Goal: Task Accomplishment & Management: Manage account settings

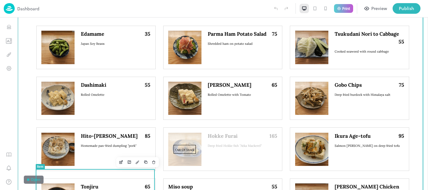
scroll to position [533, 0]
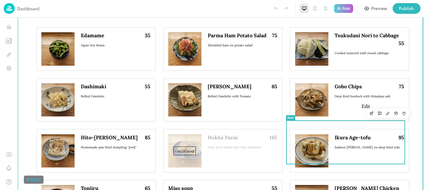
click at [370, 115] on icon "Edit" at bounding box center [372, 113] width 5 height 4
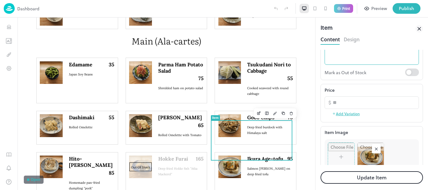
scroll to position [125, 0]
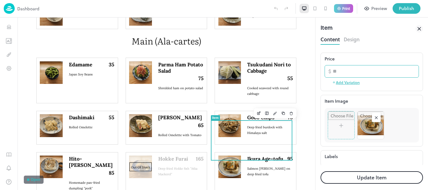
click at [352, 73] on input "**" at bounding box center [376, 71] width 86 height 13
type input "*"
type input "***"
click at [321, 171] on button "Update Item" at bounding box center [372, 177] width 103 height 13
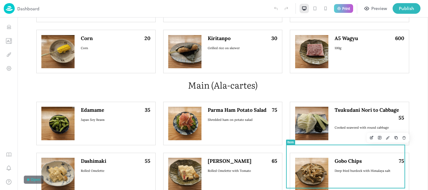
scroll to position [533, 0]
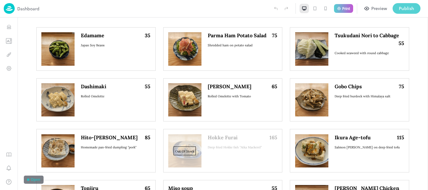
click at [410, 7] on div "Publish" at bounding box center [406, 8] width 15 height 7
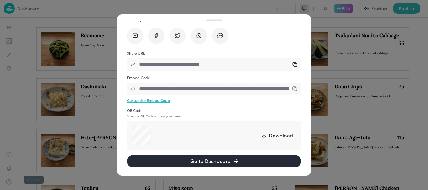
scroll to position [35, 0]
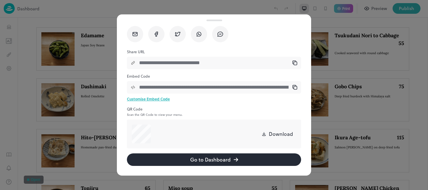
click at [226, 159] on button "Go to Dashboard" at bounding box center [214, 160] width 174 height 13
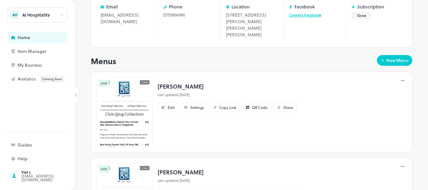
scroll to position [219, 0]
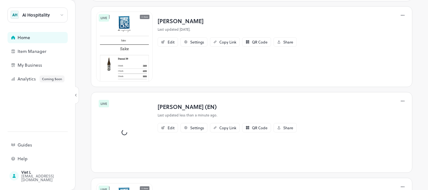
click at [179, 105] on p "[PERSON_NAME] (EN)" at bounding box center [227, 107] width 139 height 8
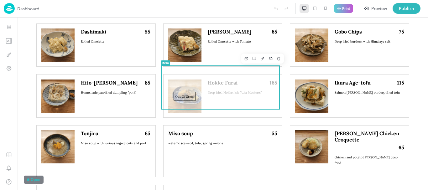
scroll to position [627, 0]
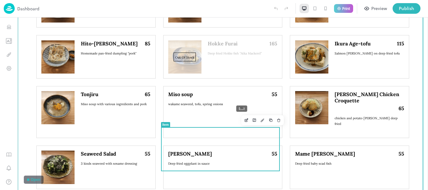
click at [245, 121] on icon "Edit" at bounding box center [246, 120] width 3 height 3
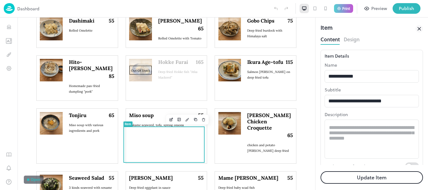
scroll to position [134, 0]
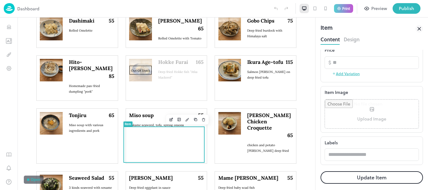
click at [345, 122] on input "file" at bounding box center [372, 114] width 94 height 29
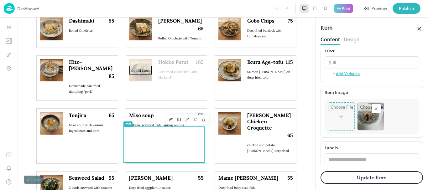
click at [367, 180] on button "Update Item" at bounding box center [372, 177] width 103 height 13
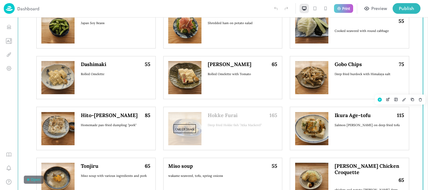
scroll to position [630, 0]
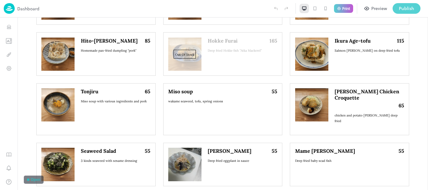
click at [400, 7] on div "Publish" at bounding box center [406, 8] width 15 height 7
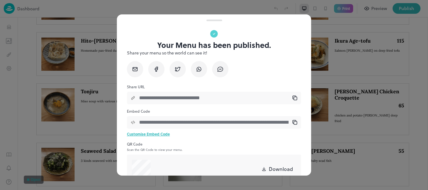
scroll to position [35, 0]
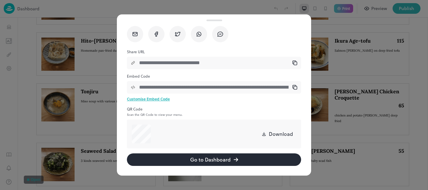
click at [219, 160] on button "Go to Dashboard" at bounding box center [214, 160] width 174 height 13
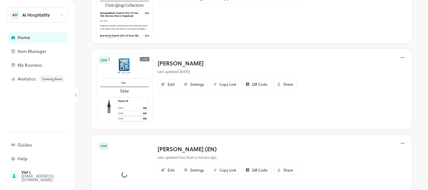
scroll to position [188, 0]
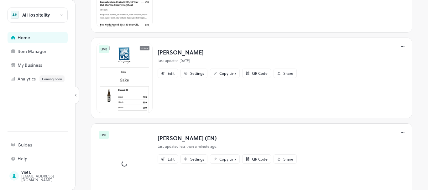
click at [166, 139] on p "[PERSON_NAME] (EN)" at bounding box center [227, 138] width 139 height 8
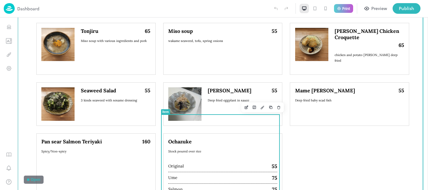
scroll to position [721, 0]
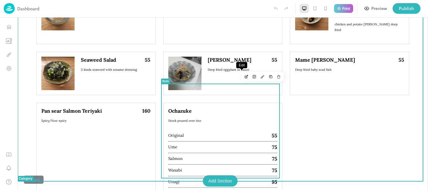
click at [244, 77] on icon "Edit" at bounding box center [246, 77] width 5 height 4
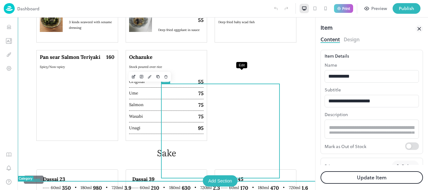
type input "********"
type input "***"
type input "******"
type input "*****"
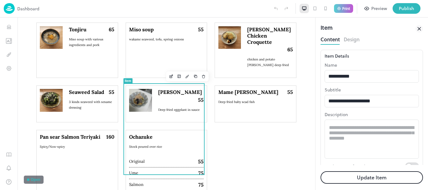
scroll to position [198, 0]
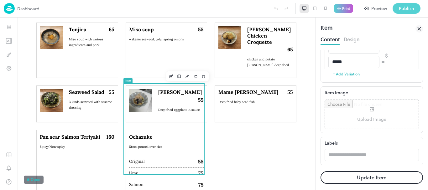
click at [402, 5] on div "Publish" at bounding box center [406, 8] width 15 height 7
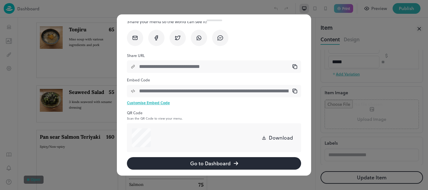
scroll to position [35, 0]
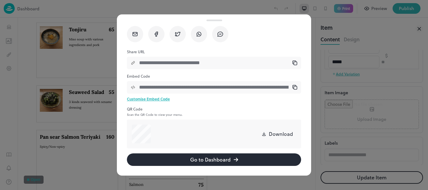
click at [205, 158] on button "Go to Dashboard" at bounding box center [214, 160] width 174 height 13
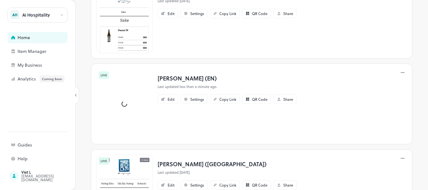
scroll to position [251, 0]
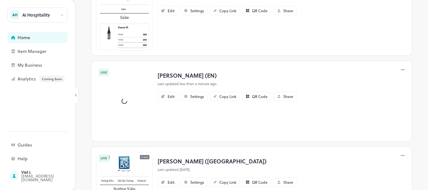
click at [177, 78] on p "[PERSON_NAME] (EN)" at bounding box center [227, 75] width 139 height 8
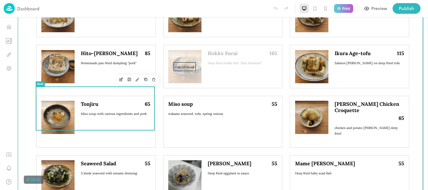
scroll to position [658, 0]
